Goal: Navigation & Orientation: Find specific page/section

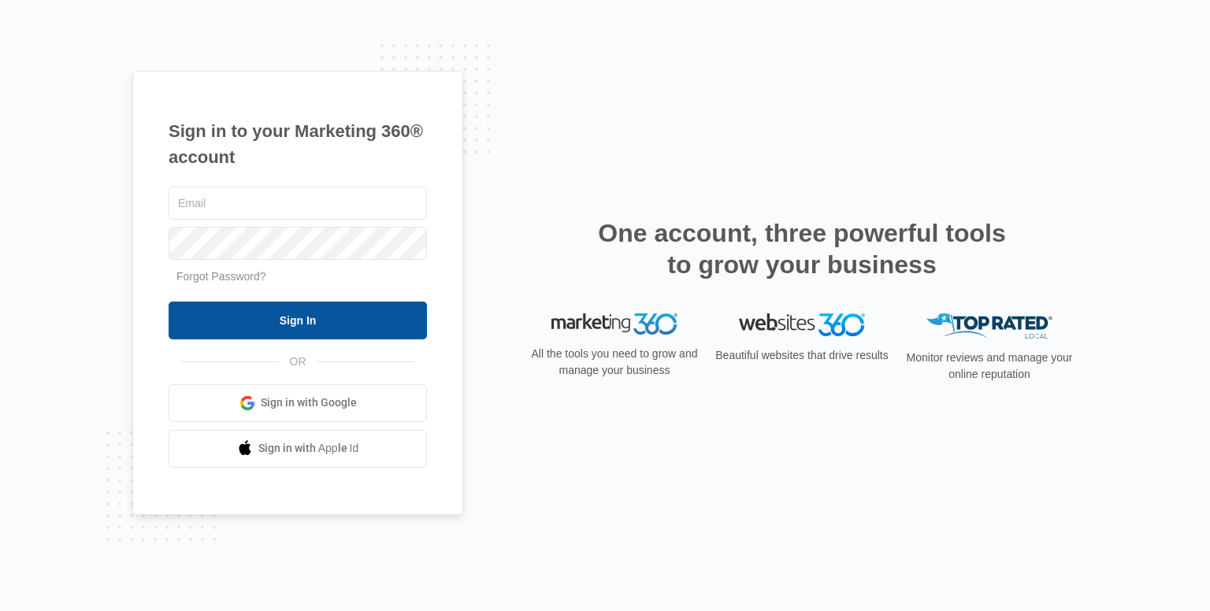
type input "info@nazareneleather.com"
click at [295, 324] on input "Sign In" at bounding box center [298, 321] width 258 height 38
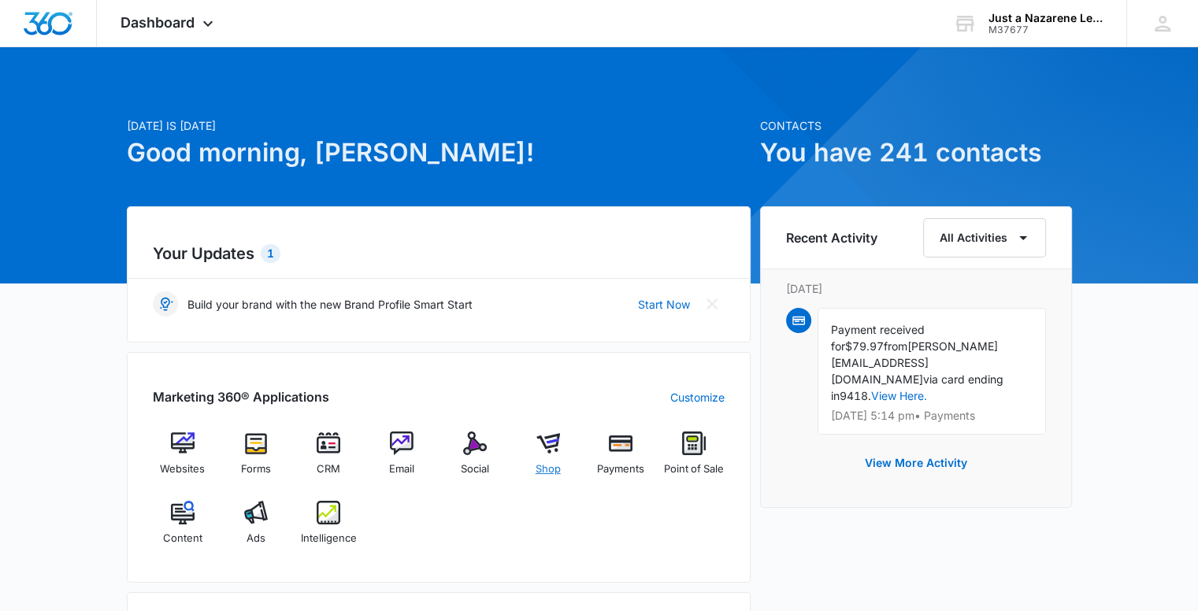
click at [539, 464] on span "Shop" at bounding box center [548, 470] width 25 height 16
